Goal: Ask a question

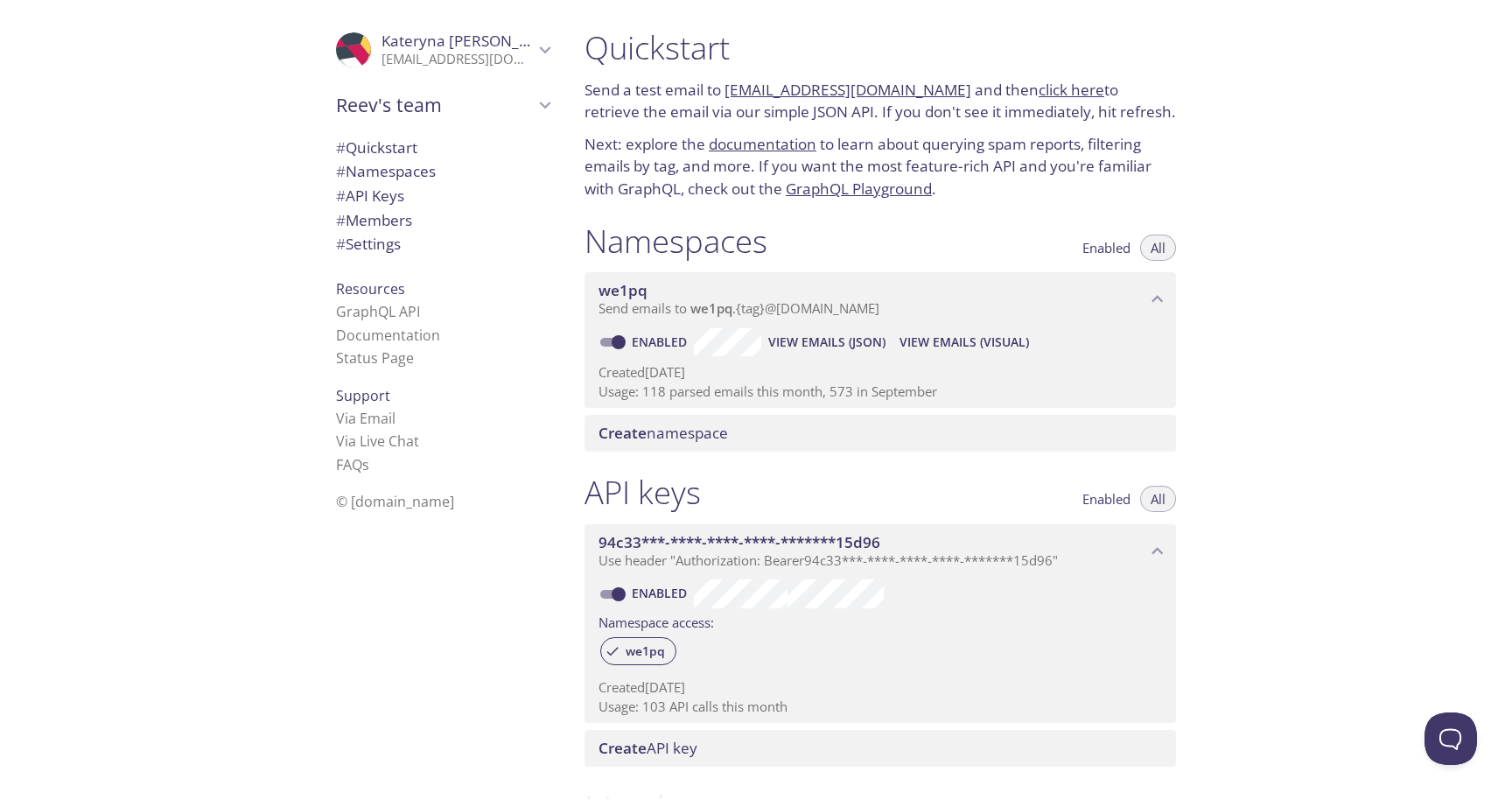
click at [1380, 105] on div "Quickstart Send a test email to we1pq.test@inbox.testmail.app and then click he…" at bounding box center [1041, 400] width 941 height 800
click at [1453, 741] on button "Open Beacon popover" at bounding box center [1446, 734] width 53 height 53
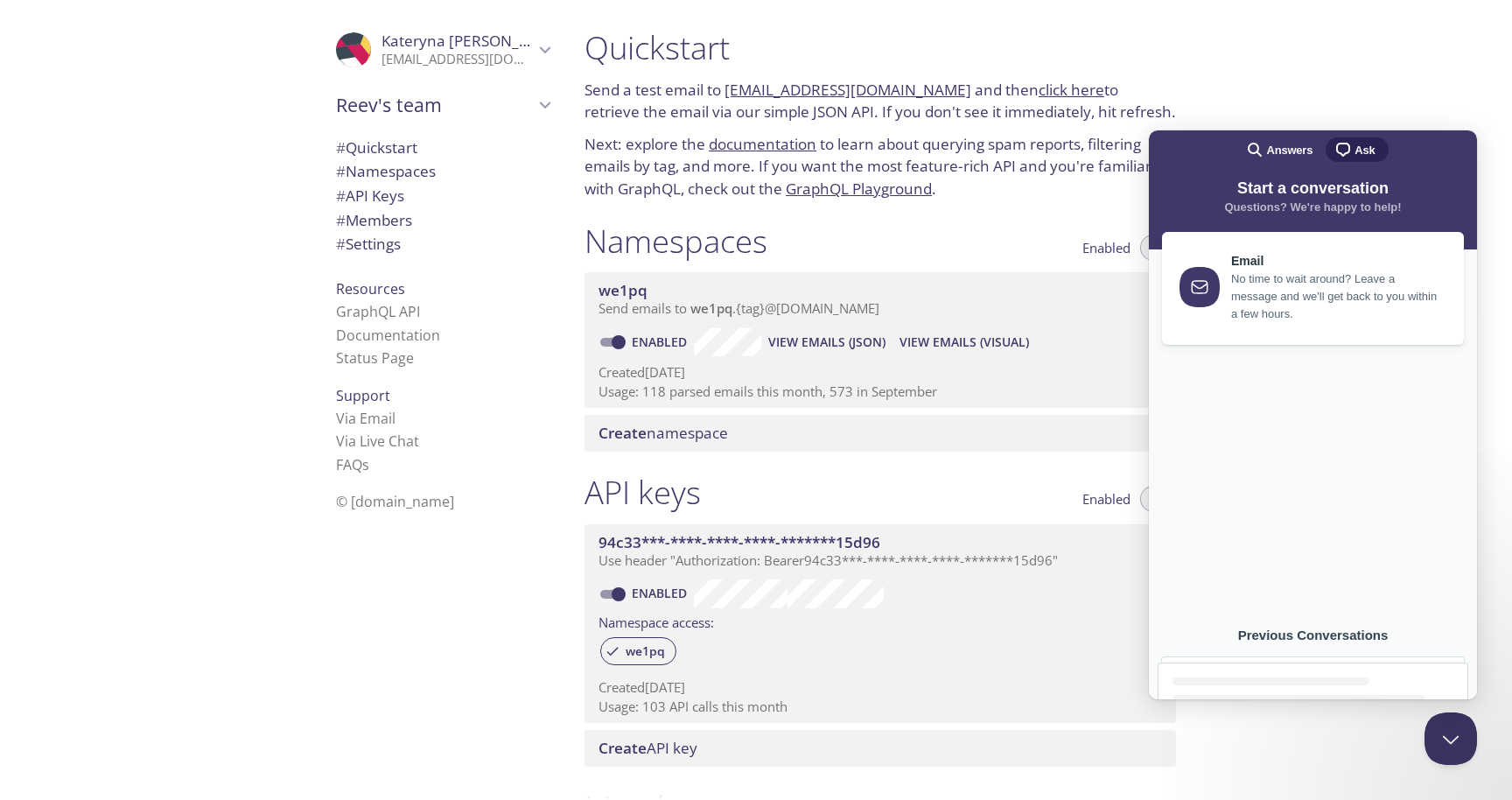
click at [1327, 639] on div "Previous Conversations" at bounding box center [1313, 636] width 311 height 16
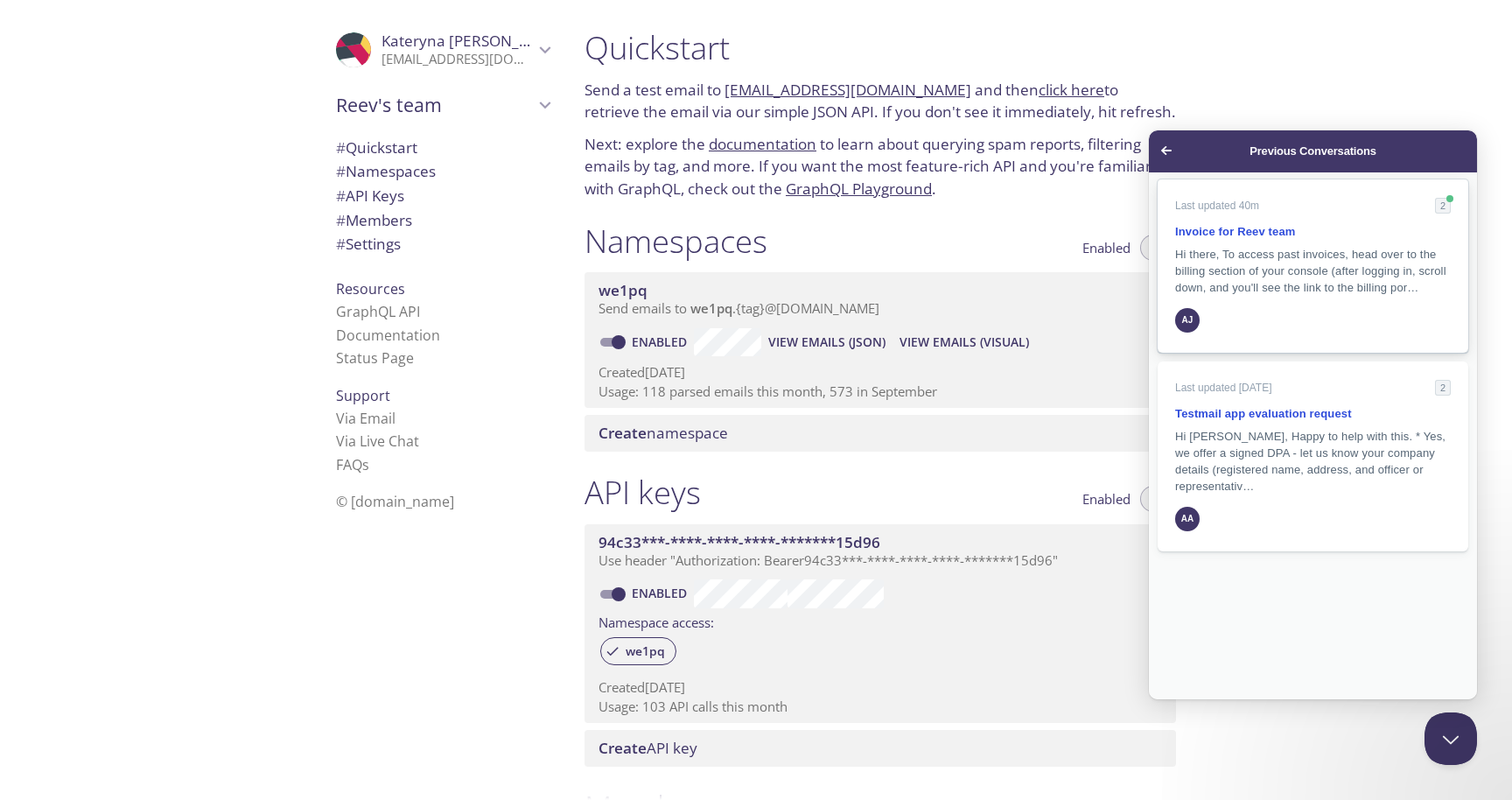
click at [1335, 273] on span "Hi there, To access past invoices, head over to the billing section of your con…" at bounding box center [1311, 271] width 271 height 47
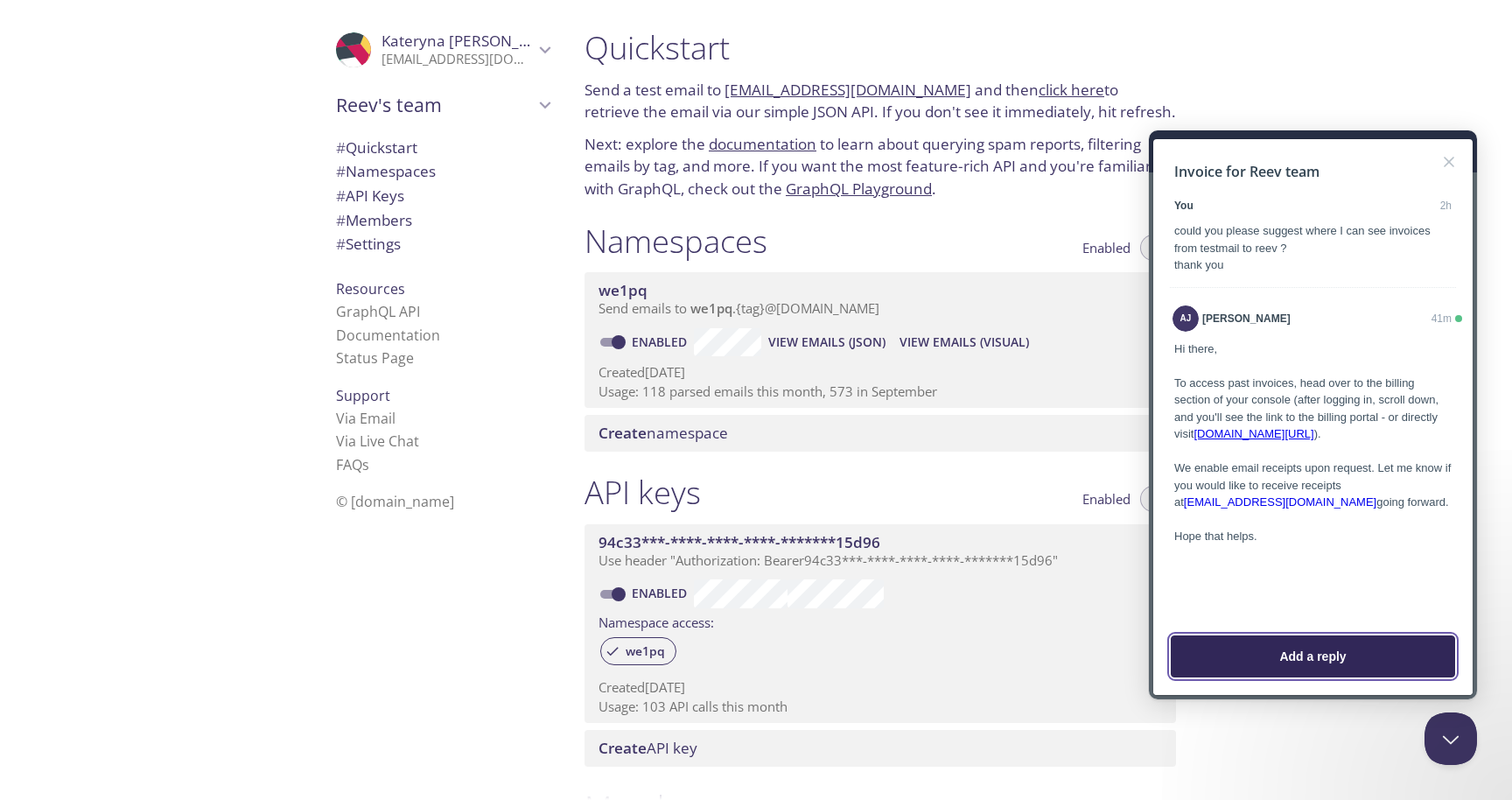
click at [1301, 659] on button "Add a reply" at bounding box center [1312, 657] width 284 height 42
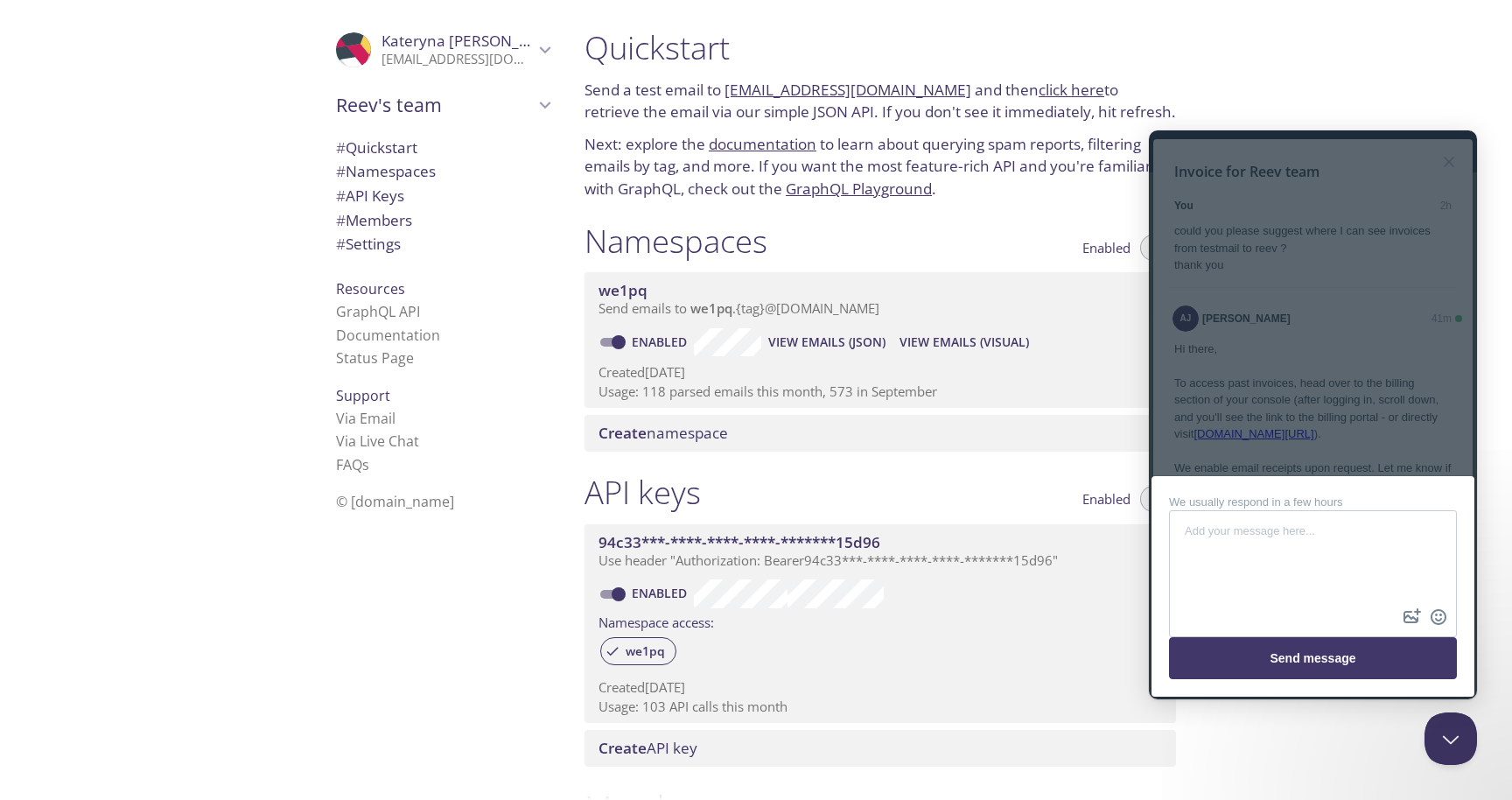
click at [504, 461] on li "FAQ s" at bounding box center [442, 464] width 213 height 23
click at [1218, 532] on textarea at bounding box center [1312, 558] width 284 height 93
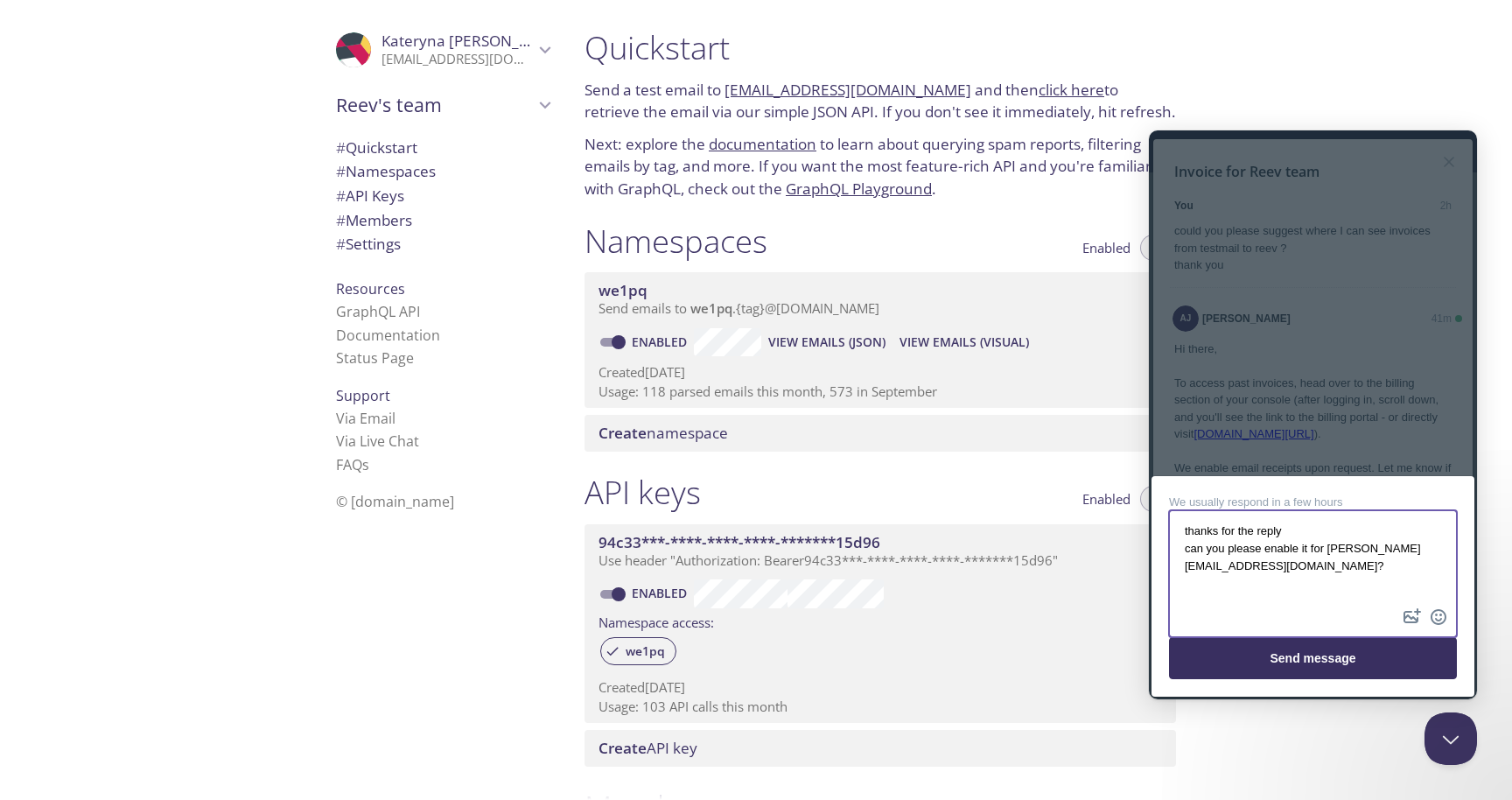
type textarea "thanks for the reply can you please enable it for kateryna.vasylenko@reev.com?"
click at [1326, 663] on button "Send message" at bounding box center [1312, 658] width 288 height 42
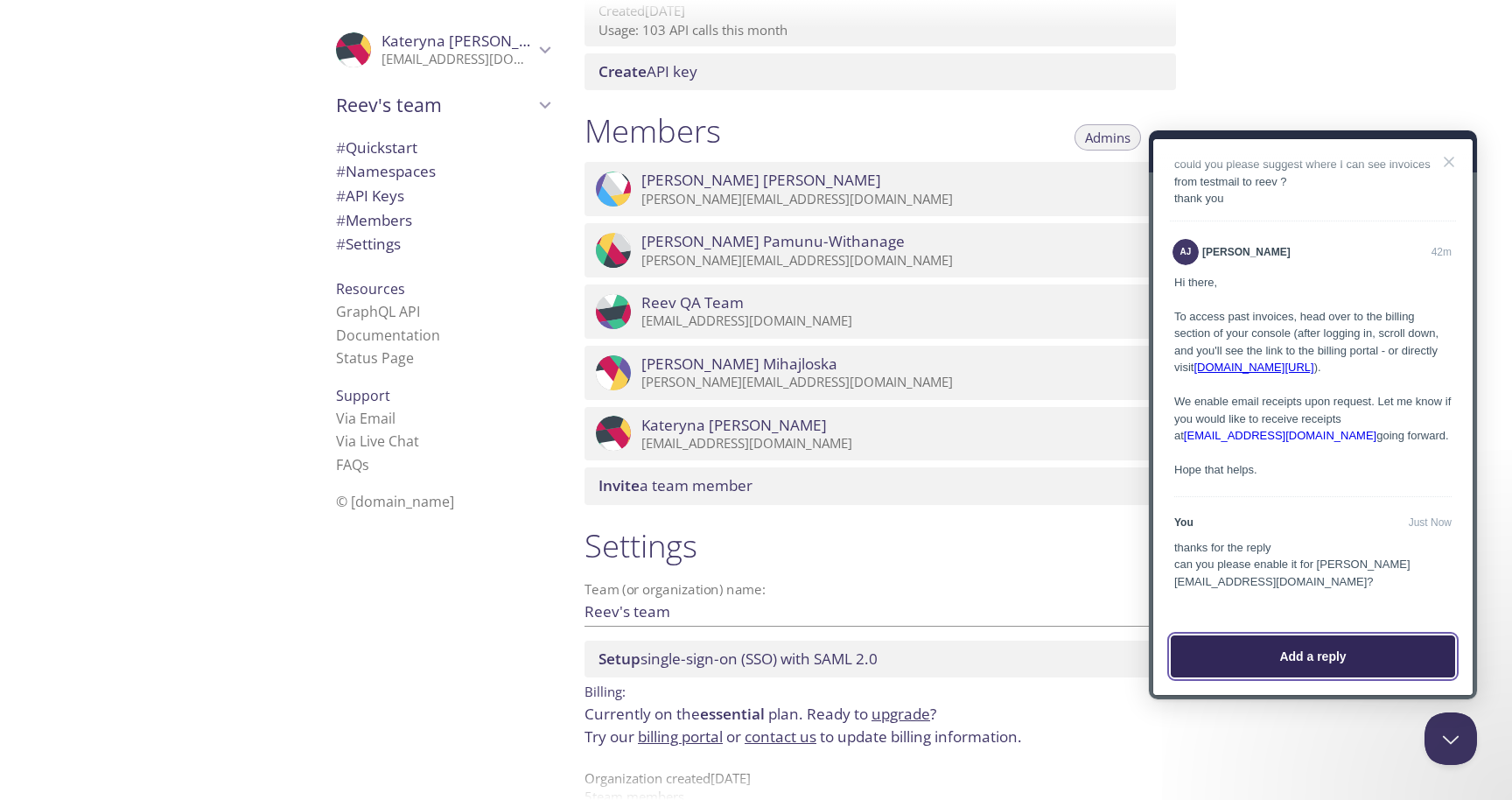
scroll to position [711, 0]
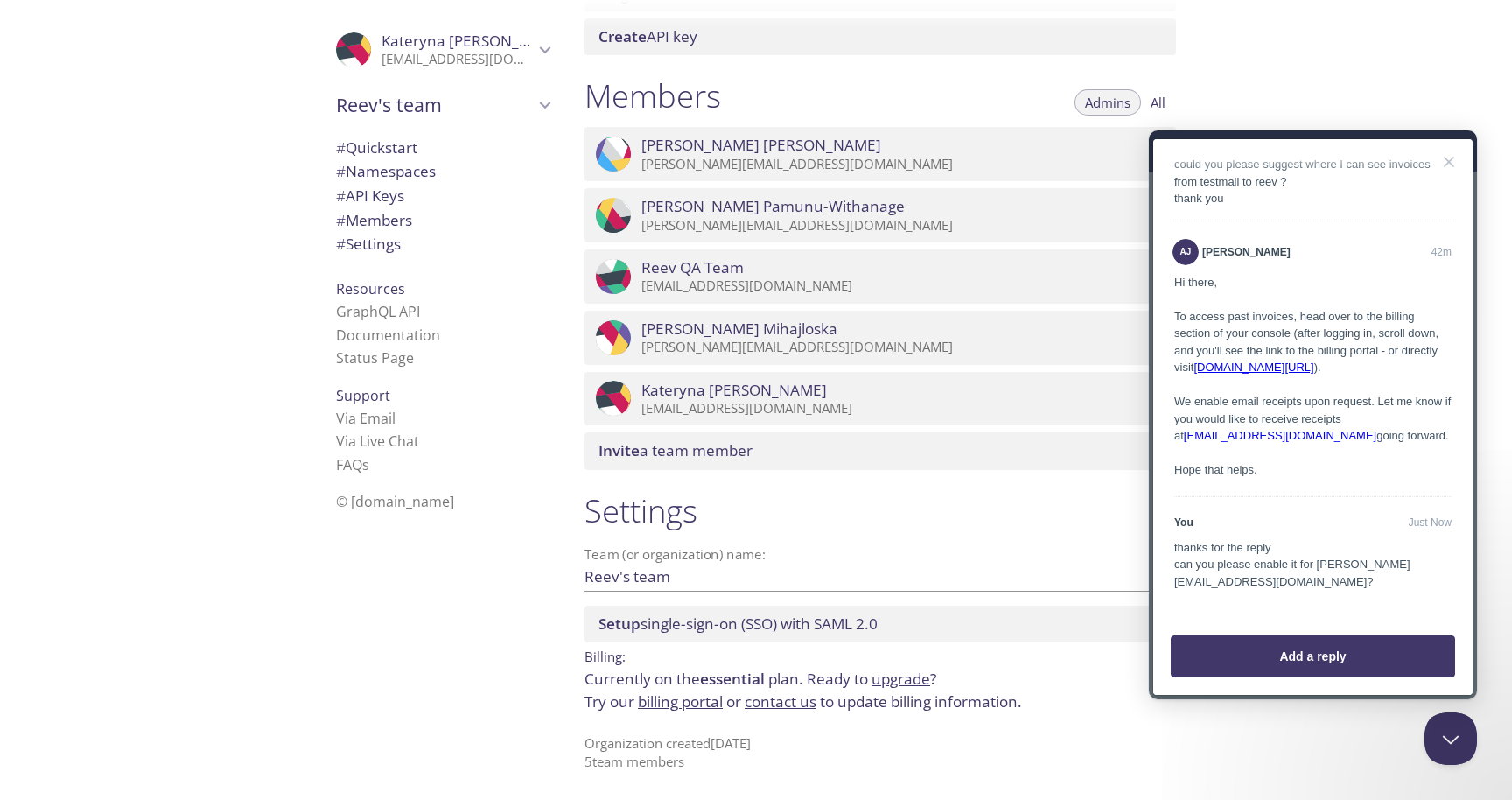
click at [1289, 370] on u "testmail.app/signin?next=billing" at bounding box center [1253, 367] width 120 height 13
click at [1319, 319] on div "Hi there, To access past invoices, head over to the billing section of your con…" at bounding box center [1313, 377] width 277 height 205
click at [1284, 551] on div "thanks for the reply can you please enable it for kateryna.vasylenko@reev.com?" at bounding box center [1313, 565] width 277 height 52
click at [1322, 525] on span "You" at bounding box center [1291, 522] width 234 height 16
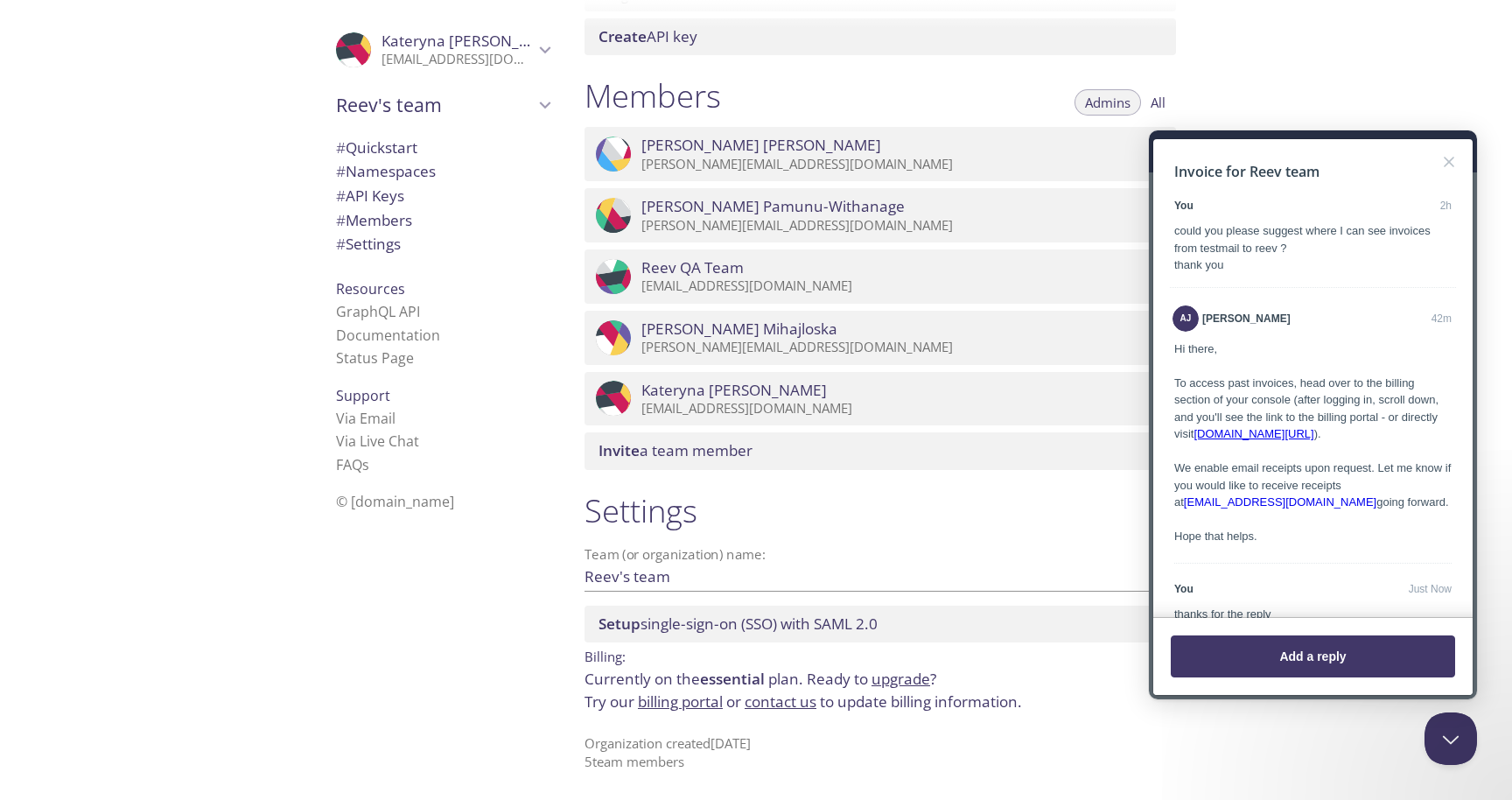
scroll to position [67, 0]
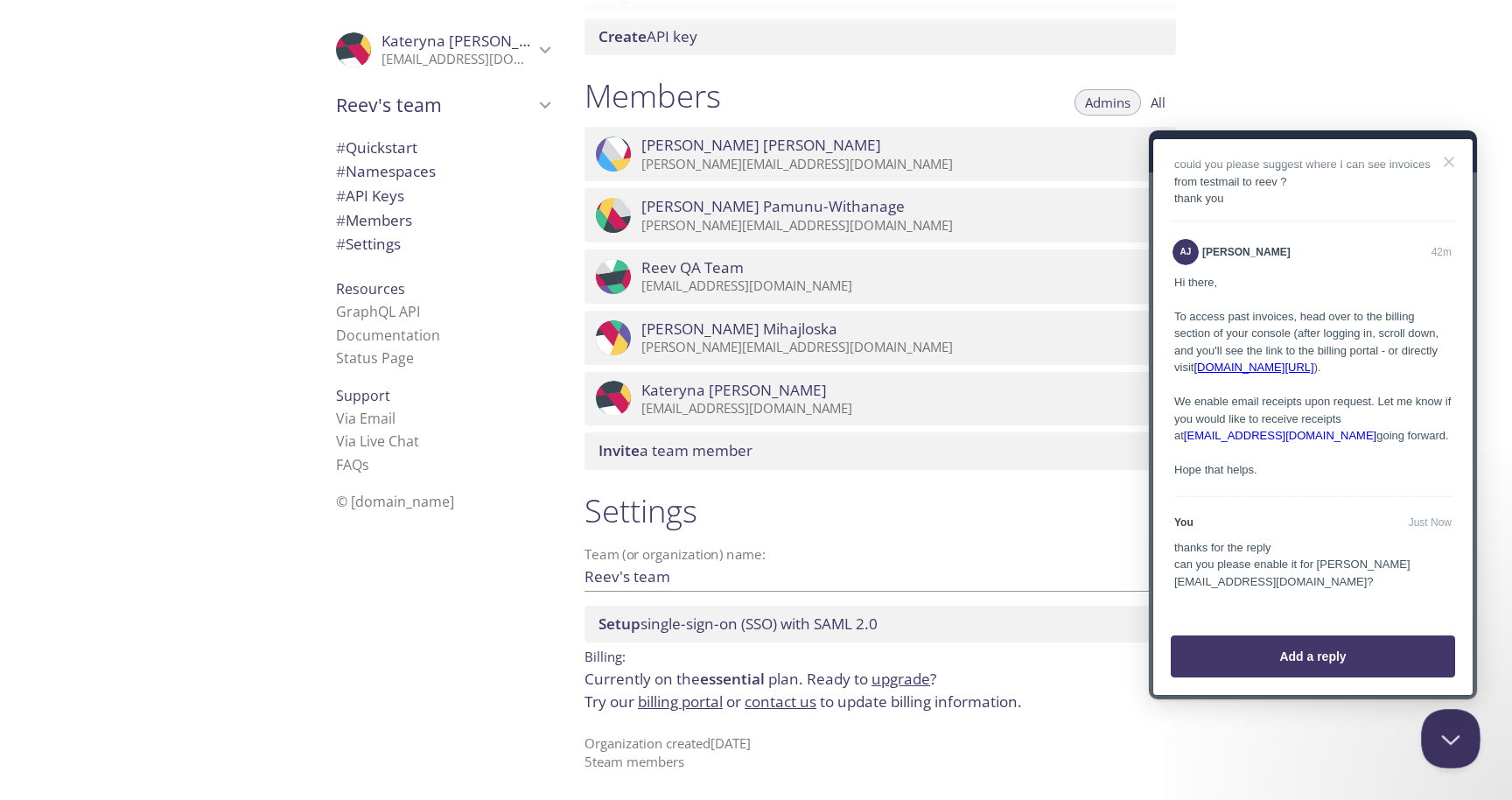
click at [1441, 739] on button "Close Beacon popover" at bounding box center [1446, 734] width 53 height 53
